Goal: Information Seeking & Learning: Learn about a topic

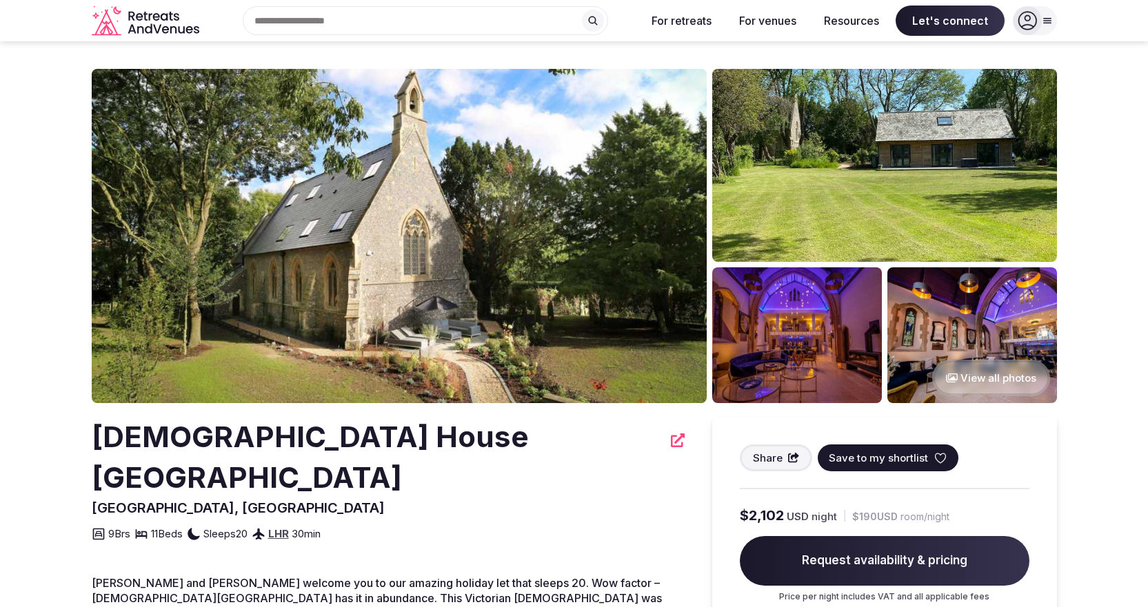
click at [977, 376] on button "View all photos" at bounding box center [991, 378] width 118 height 37
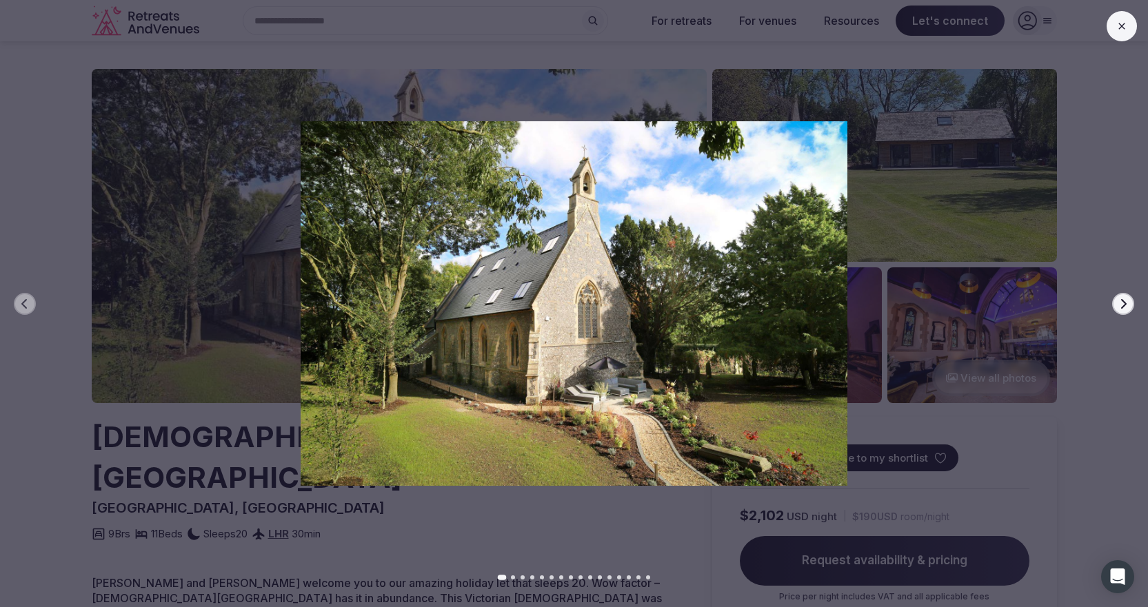
click at [1120, 308] on icon "button" at bounding box center [1123, 304] width 11 height 11
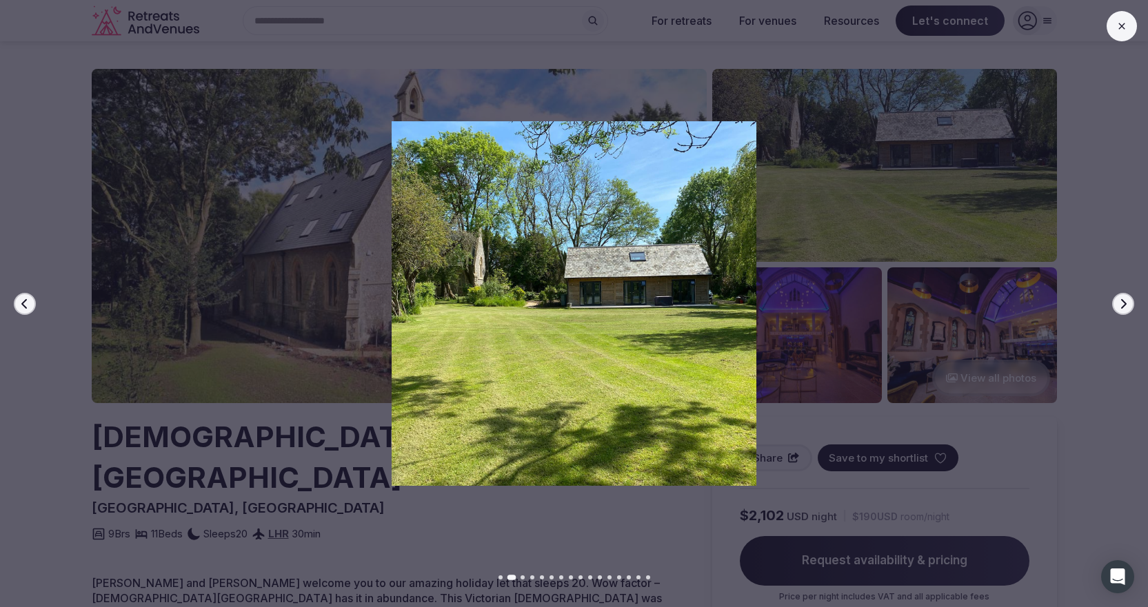
click at [1120, 308] on icon "button" at bounding box center [1123, 304] width 11 height 11
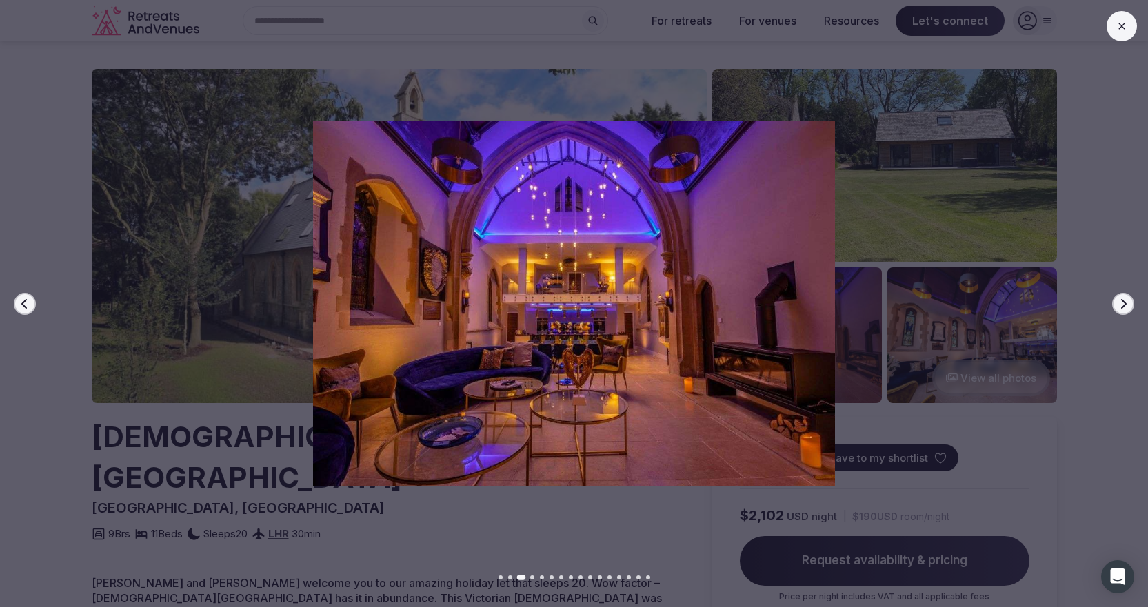
click at [1120, 308] on icon "button" at bounding box center [1123, 304] width 11 height 11
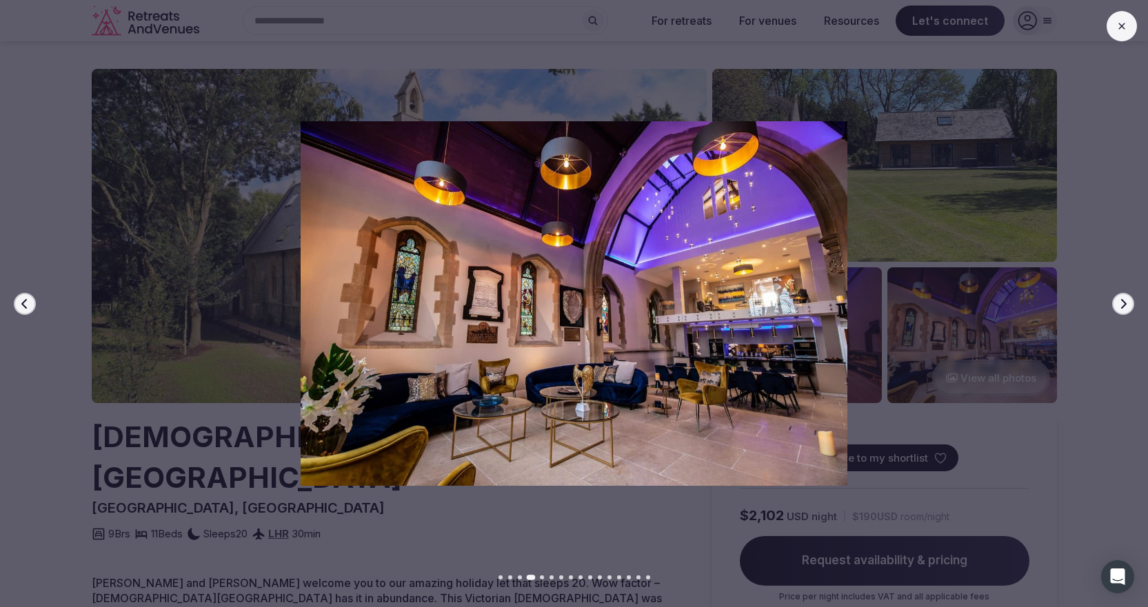
click at [1120, 308] on icon "button" at bounding box center [1123, 304] width 11 height 11
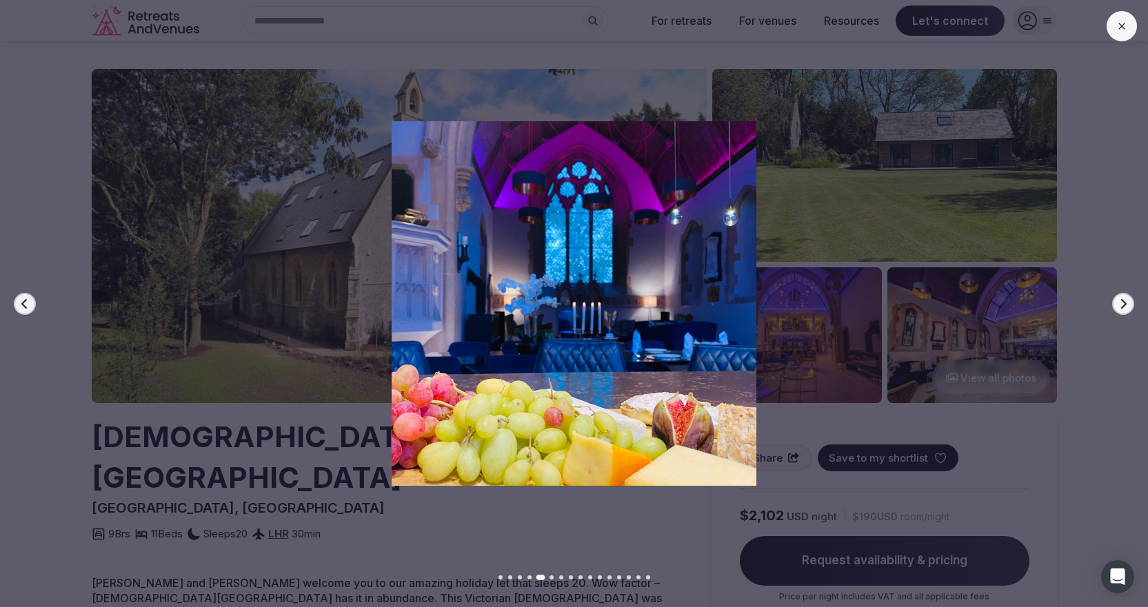
click at [1120, 308] on icon "button" at bounding box center [1123, 304] width 11 height 11
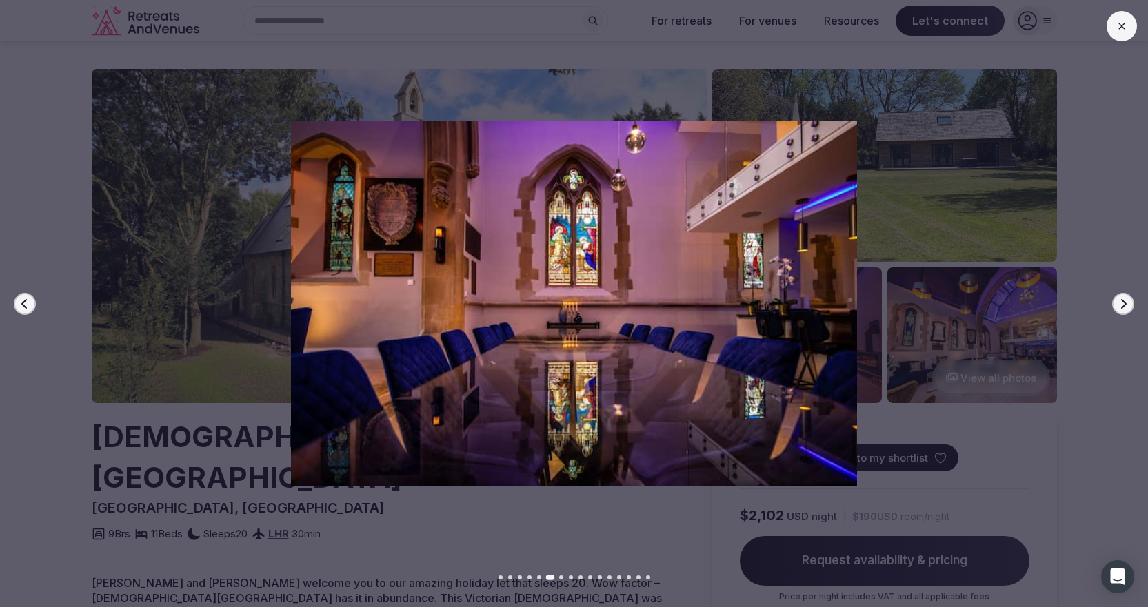
click at [1120, 308] on icon "button" at bounding box center [1123, 304] width 11 height 11
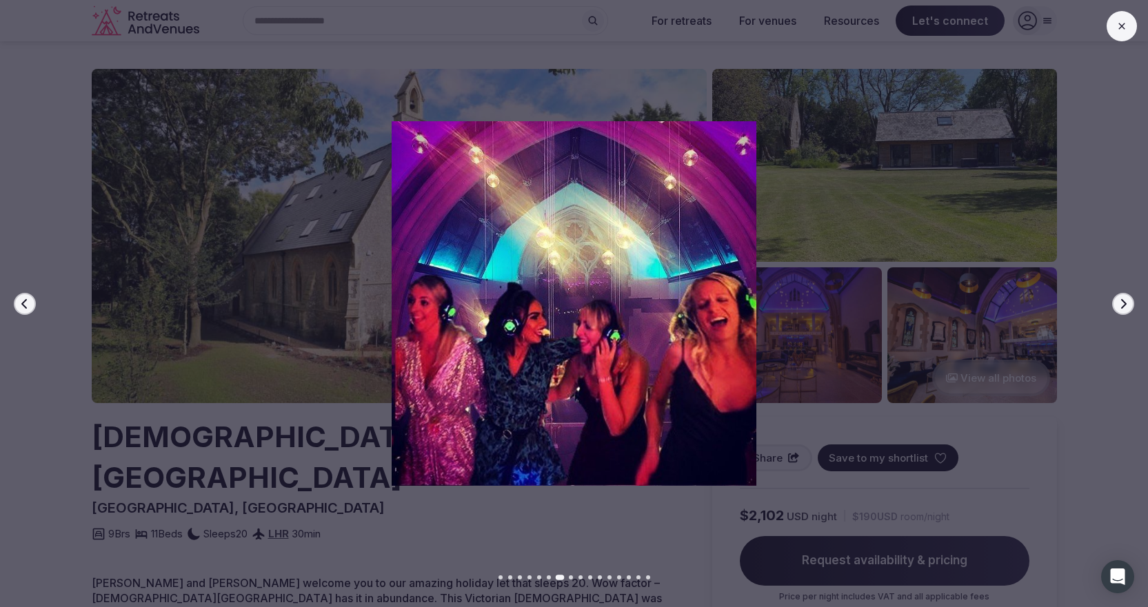
click at [1120, 308] on icon "button" at bounding box center [1123, 304] width 11 height 11
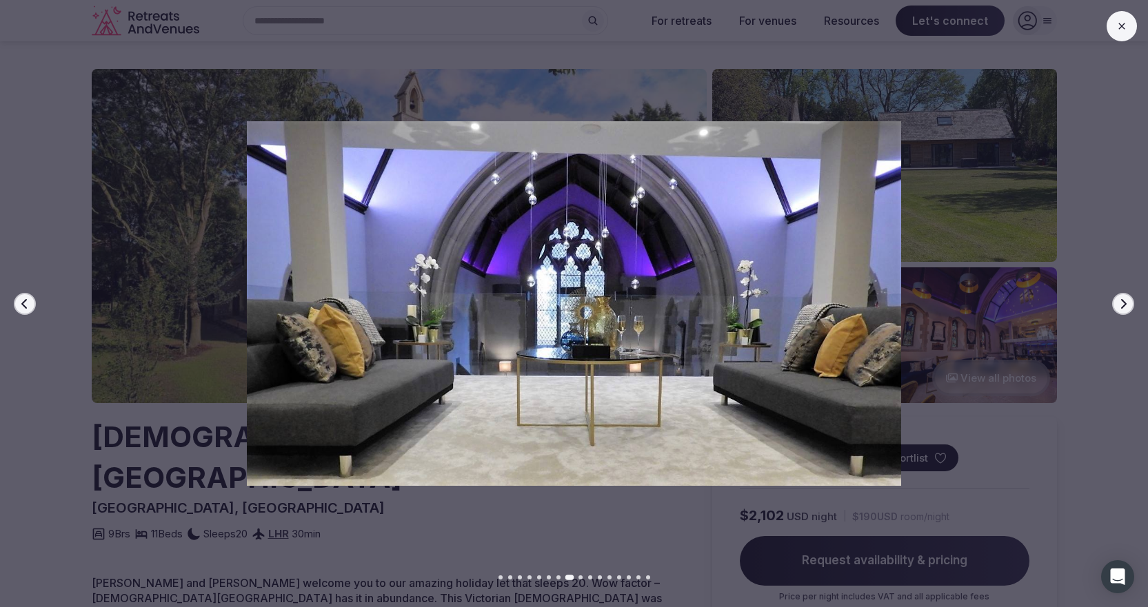
click at [1120, 308] on icon "button" at bounding box center [1123, 304] width 11 height 11
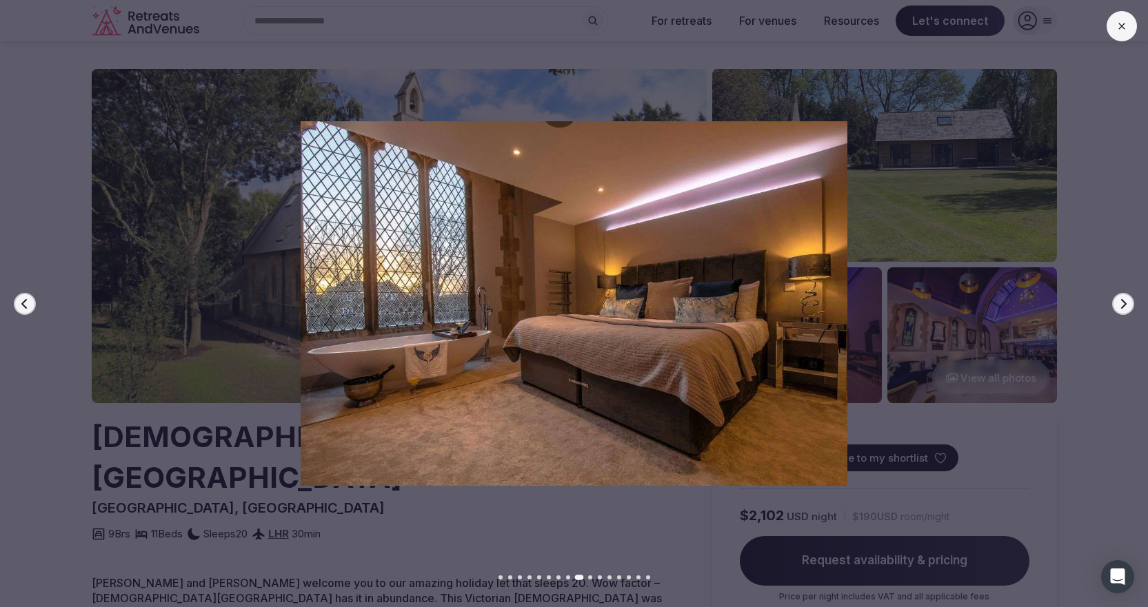
click at [1120, 308] on icon "button" at bounding box center [1123, 304] width 11 height 11
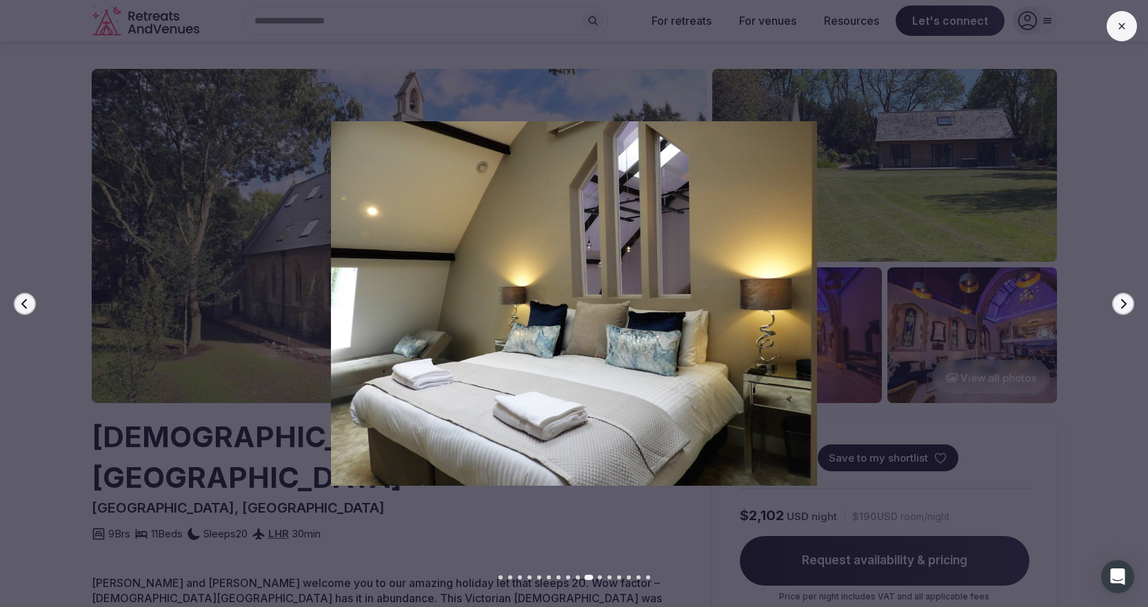
click at [1120, 308] on icon "button" at bounding box center [1123, 304] width 11 height 11
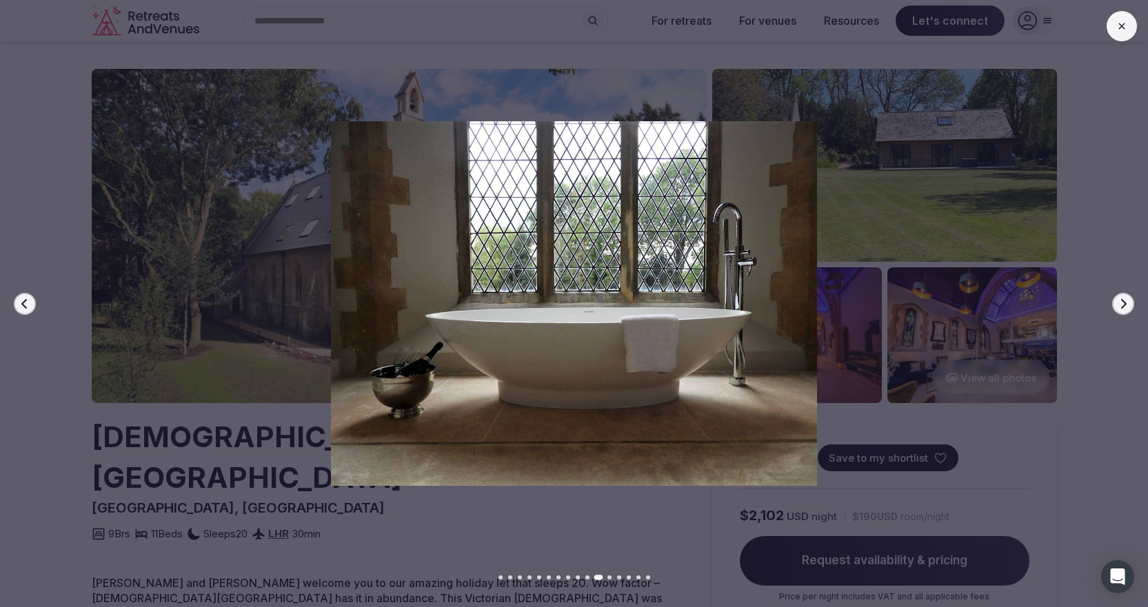
click at [1120, 308] on icon "button" at bounding box center [1123, 304] width 11 height 11
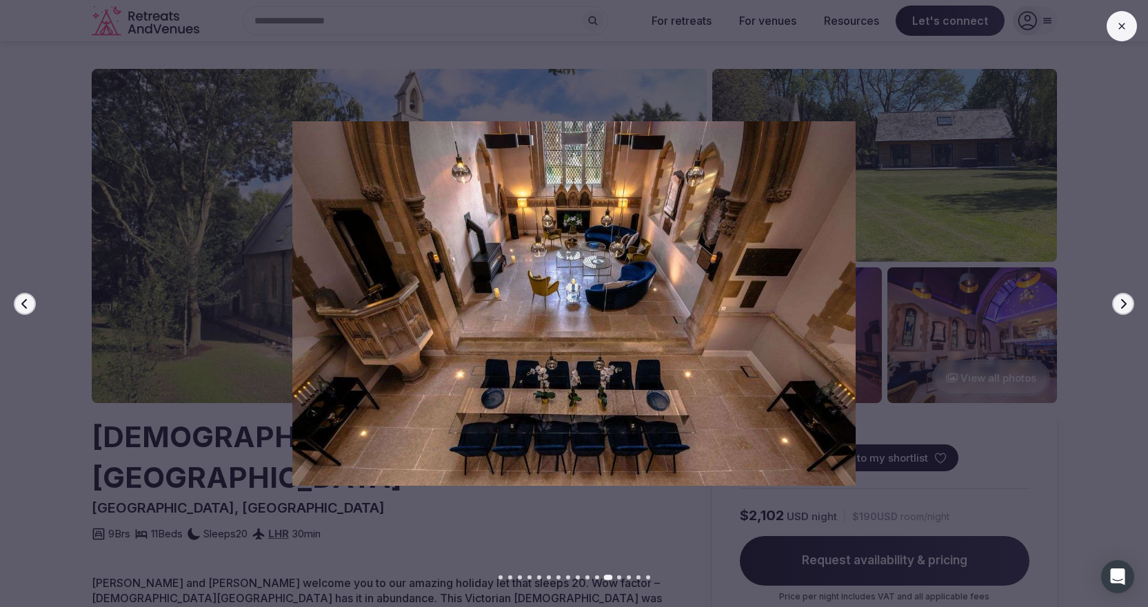
click at [1120, 308] on icon "button" at bounding box center [1123, 304] width 11 height 11
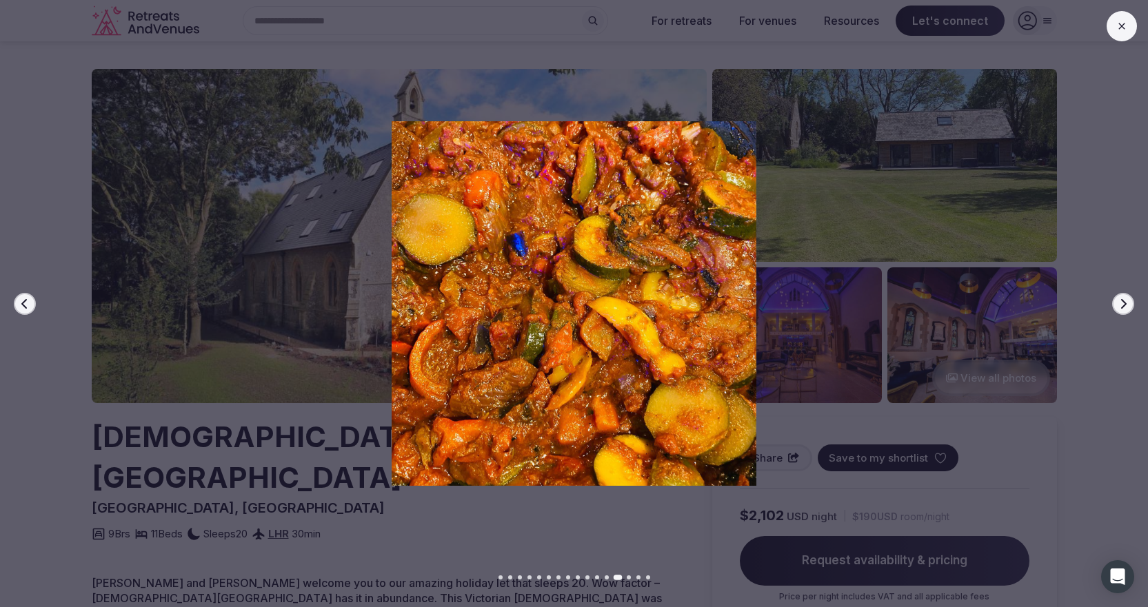
click at [1120, 308] on icon "button" at bounding box center [1123, 304] width 11 height 11
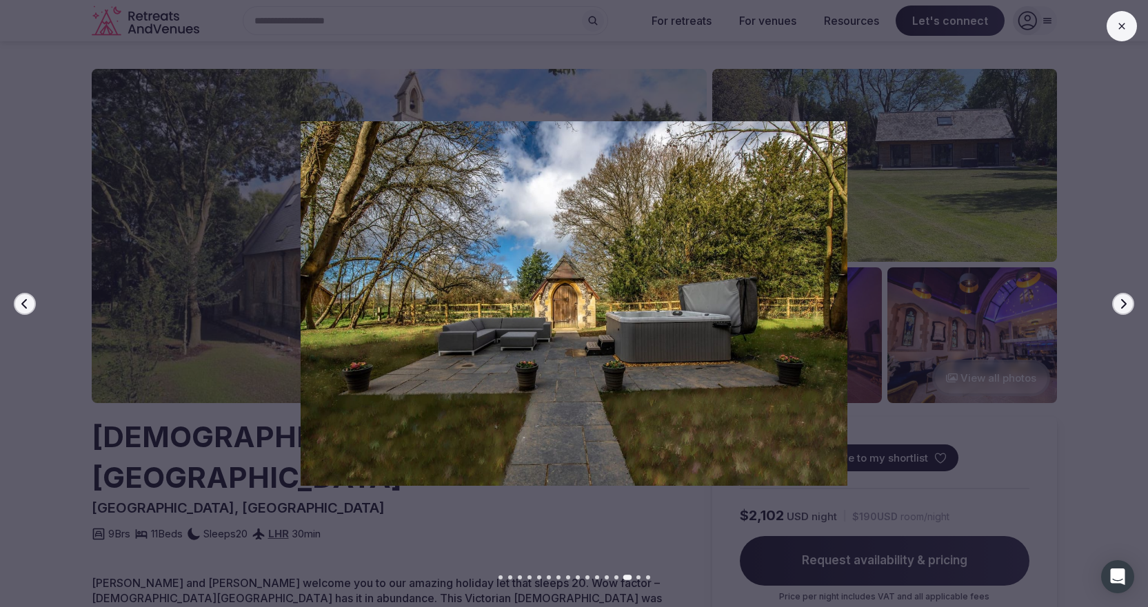
click at [1120, 308] on icon "button" at bounding box center [1123, 304] width 11 height 11
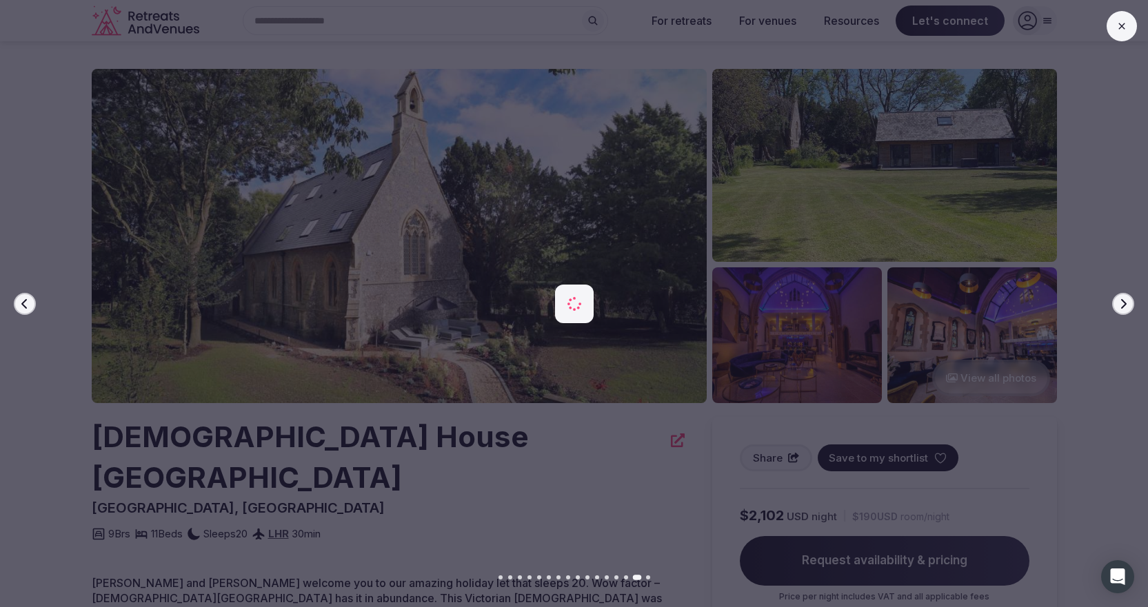
click at [1120, 308] on icon "button" at bounding box center [1123, 304] width 11 height 11
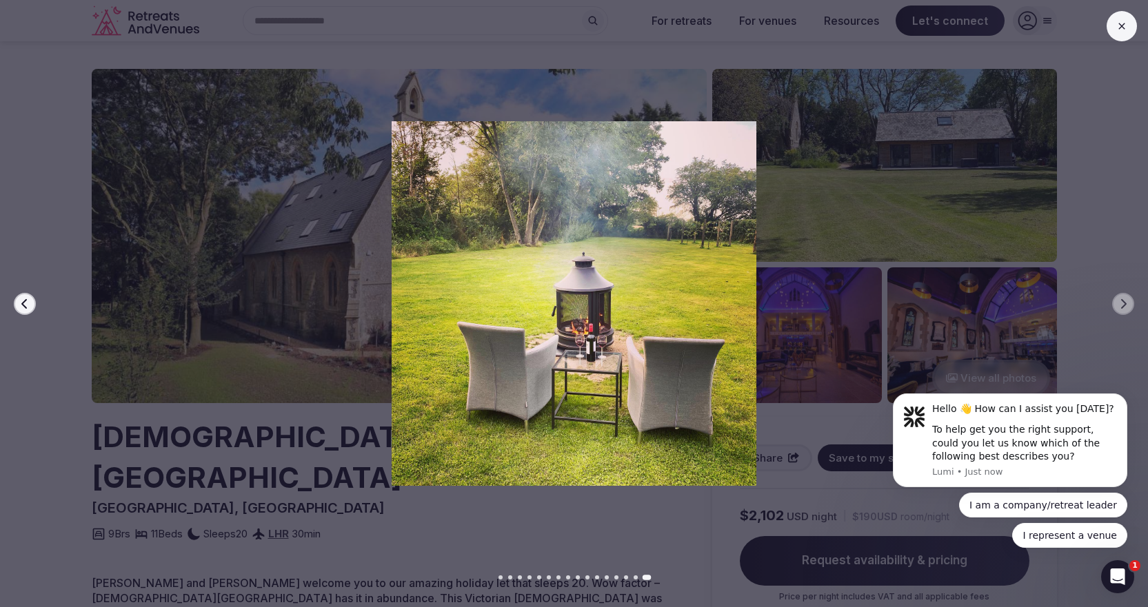
click at [1116, 30] on icon at bounding box center [1121, 26] width 11 height 11
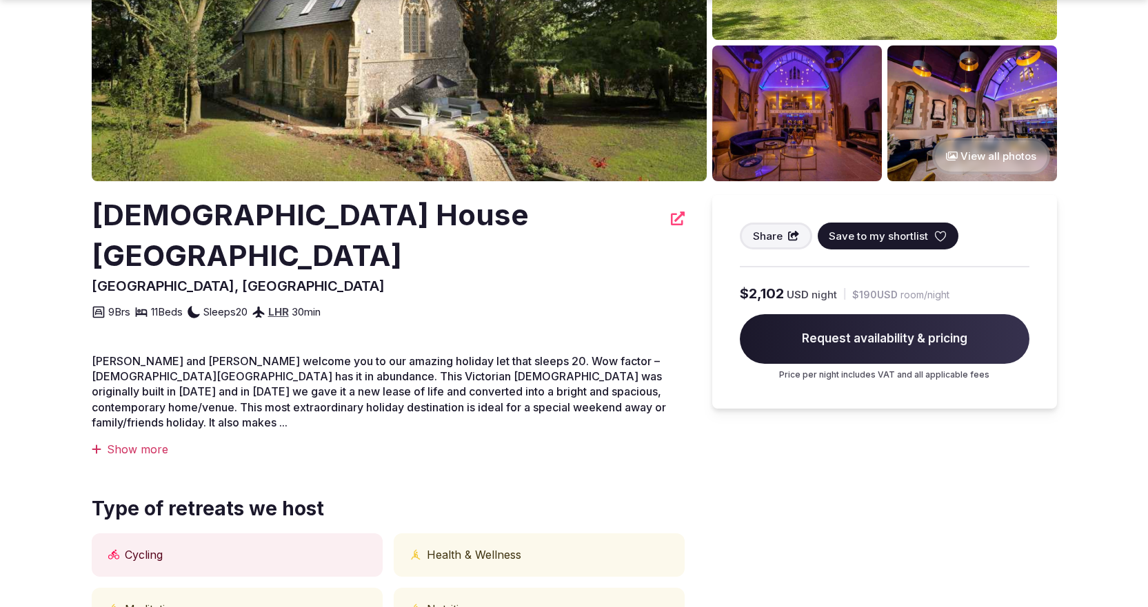
scroll to position [276, 0]
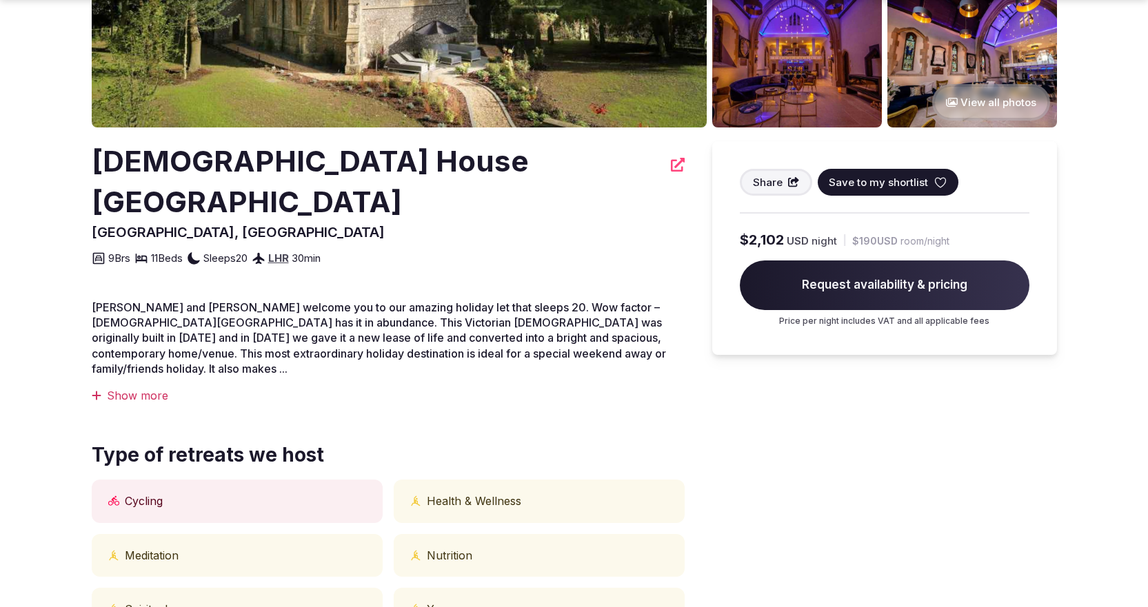
click at [158, 388] on div "Show more" at bounding box center [388, 395] width 593 height 15
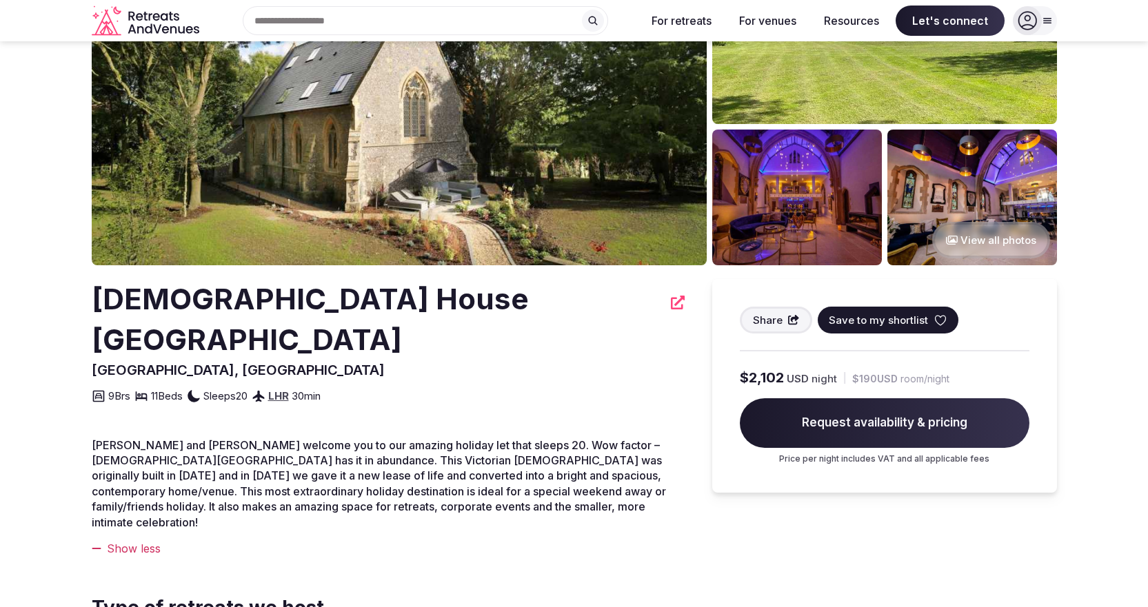
scroll to position [0, 0]
